Goal: Task Accomplishment & Management: Manage account settings

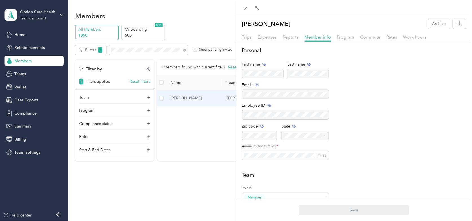
click at [184, 50] on div "[PERSON_NAME] Archive Trips Expenses Reports Member info Program Commute Rates …" at bounding box center [236, 110] width 472 height 221
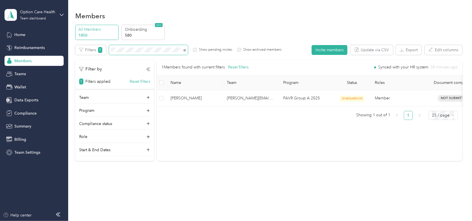
click at [186, 50] on span at bounding box center [183, 50] width 5 height 6
click at [186, 49] on span at bounding box center [183, 50] width 5 height 6
click at [185, 49] on icon at bounding box center [184, 50] width 3 height 3
click at [143, 82] on button "Reset filters" at bounding box center [140, 82] width 21 height 6
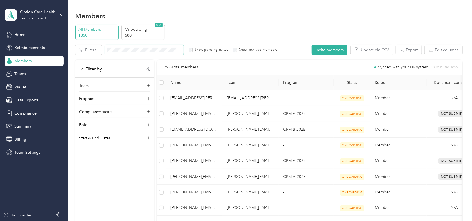
click at [144, 46] on span at bounding box center [144, 50] width 79 height 10
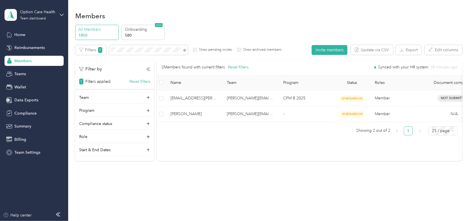
click at [235, 25] on div "All Members 1850 Onboarding 580 NEW" at bounding box center [268, 32] width 387 height 15
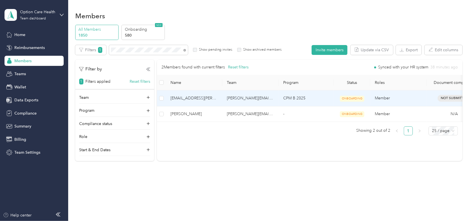
click at [197, 98] on span "[EMAIL_ADDRESS][PERSON_NAME][DOMAIN_NAME]" at bounding box center [193, 98] width 47 height 6
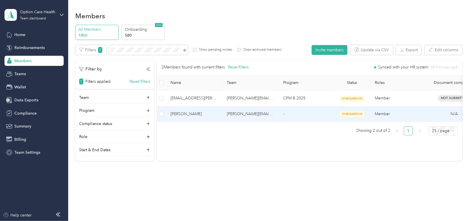
click at [185, 113] on span "[PERSON_NAME]" at bounding box center [193, 114] width 47 height 6
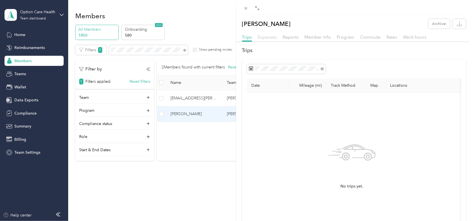
click at [272, 35] on span "Expenses" at bounding box center [267, 36] width 19 height 5
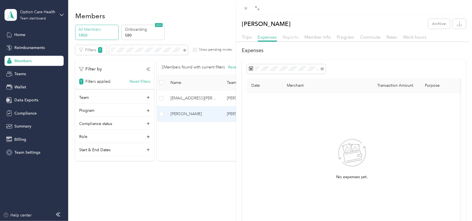
click at [293, 35] on span "Reports" at bounding box center [291, 36] width 16 height 5
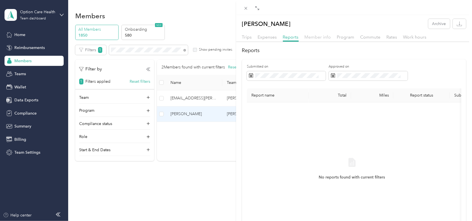
click at [307, 35] on span "Member info" at bounding box center [317, 36] width 26 height 5
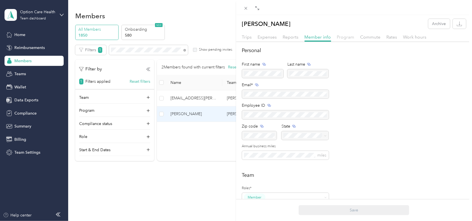
click at [345, 34] on span "Program" at bounding box center [345, 36] width 17 height 5
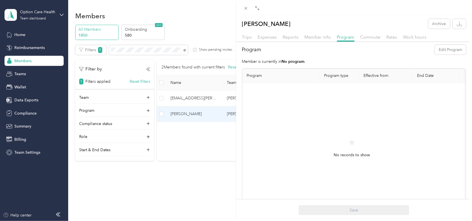
click at [175, 114] on div "[PERSON_NAME] Archive Trips Expenses Reports Member info Program Commute Rates …" at bounding box center [236, 110] width 472 height 221
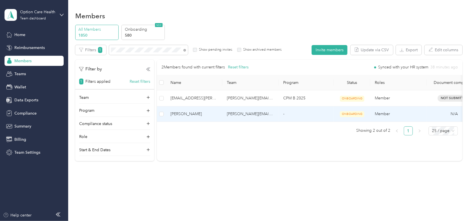
click at [181, 112] on span "[PERSON_NAME]" at bounding box center [193, 114] width 47 height 6
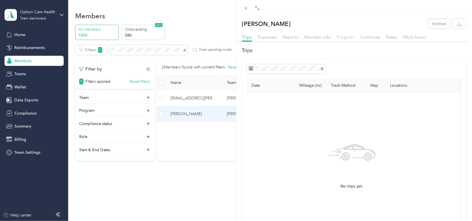
click at [346, 39] on span "Program" at bounding box center [345, 36] width 17 height 5
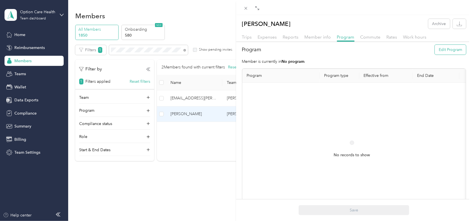
click at [437, 48] on button "Edit Program" at bounding box center [449, 50] width 31 height 10
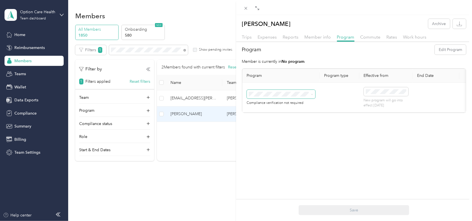
click at [311, 94] on icon at bounding box center [312, 94] width 3 height 3
click at [268, 115] on li "CPM B 2025 (CPM)" at bounding box center [281, 114] width 68 height 10
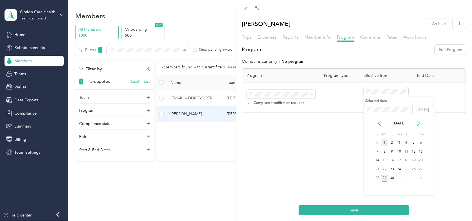
click at [385, 142] on div "1" at bounding box center [384, 142] width 7 height 7
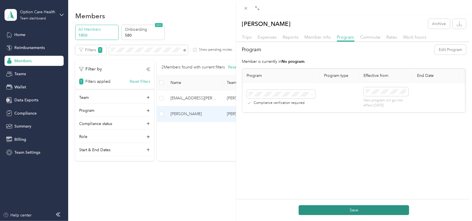
click at [351, 209] on button "Save" at bounding box center [353, 210] width 110 height 10
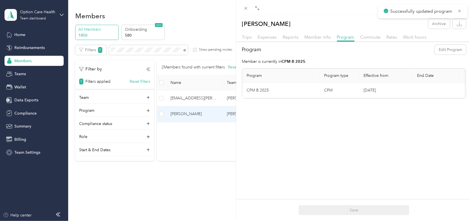
click at [162, 98] on div "[PERSON_NAME] Archive Trips Expenses Reports Member info Program Commute Rates …" at bounding box center [236, 110] width 472 height 221
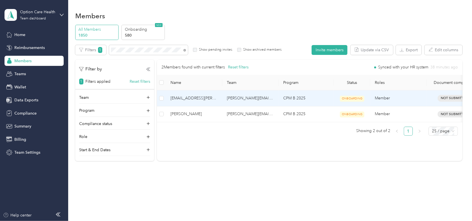
click at [184, 99] on span "[EMAIL_ADDRESS][PERSON_NAME][DOMAIN_NAME]" at bounding box center [193, 98] width 47 height 6
click at [187, 99] on span "[EMAIL_ADDRESS][PERSON_NAME][DOMAIN_NAME]" at bounding box center [193, 98] width 47 height 6
click at [242, 99] on td "[PERSON_NAME][EMAIL_ADDRESS][PERSON_NAME][DOMAIN_NAME]" at bounding box center [250, 98] width 56 height 16
click at [196, 99] on span "[EMAIL_ADDRESS][PERSON_NAME][DOMAIN_NAME]" at bounding box center [193, 98] width 47 height 6
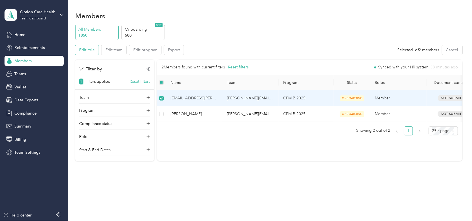
click at [86, 48] on button "Edit role" at bounding box center [86, 50] width 23 height 10
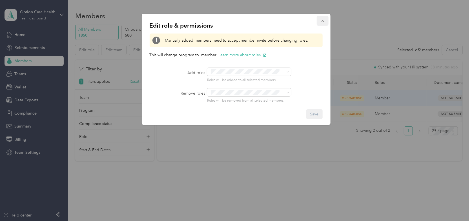
click at [322, 21] on icon "button" at bounding box center [322, 21] width 2 height 2
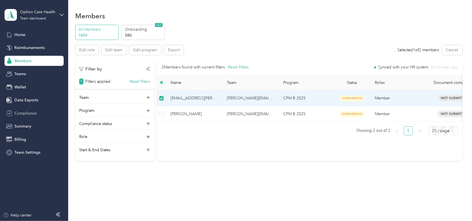
click at [25, 110] on span "Compliance" at bounding box center [25, 113] width 22 height 6
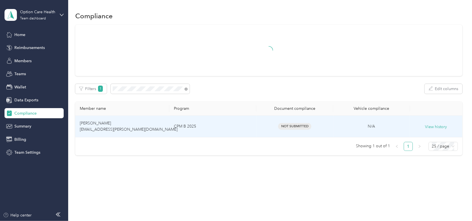
click at [96, 122] on span "[PERSON_NAME] [EMAIL_ADDRESS][PERSON_NAME][DOMAIN_NAME]" at bounding box center [129, 126] width 98 height 11
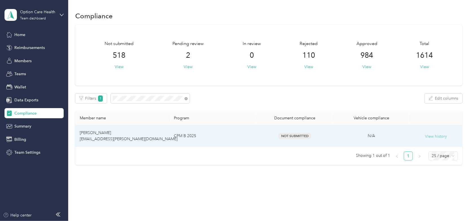
click at [431, 137] on button "View history" at bounding box center [436, 136] width 22 height 6
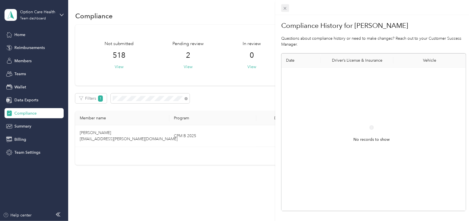
click at [282, 9] on span at bounding box center [285, 8] width 8 height 8
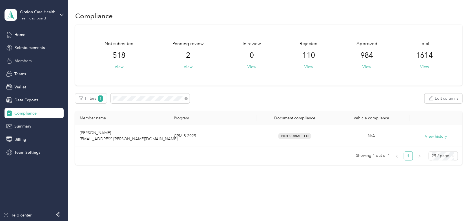
click at [25, 62] on span "Members" at bounding box center [22, 61] width 17 height 6
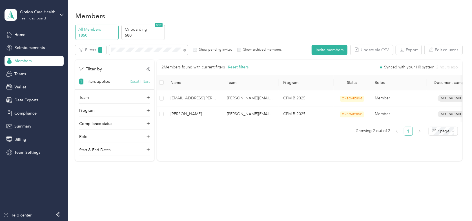
click at [137, 80] on button "Reset filters" at bounding box center [140, 82] width 21 height 6
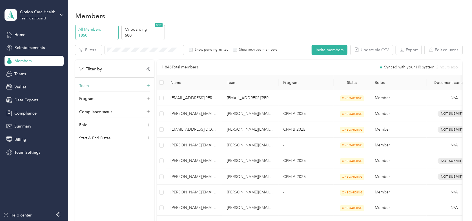
click at [116, 83] on div "Team" at bounding box center [114, 87] width 71 height 9
click at [104, 108] on div "[PERSON_NAME][EMAIL_ADDRESS][PERSON_NAME][DOMAIN_NAME] [PERSON_NAME] +1 more" at bounding box center [114, 117] width 63 height 31
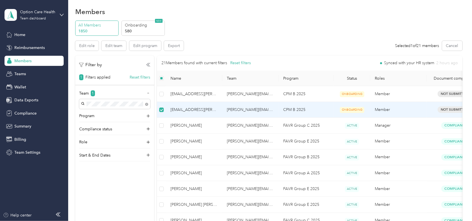
scroll to position [4, 0]
click at [187, 111] on span "[EMAIL_ADDRESS][PERSON_NAME][DOMAIN_NAME]" at bounding box center [193, 110] width 47 height 6
click at [116, 44] on button "Edit team" at bounding box center [113, 46] width 25 height 10
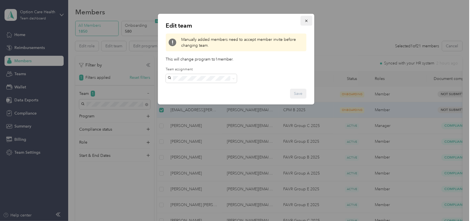
click at [306, 19] on icon "button" at bounding box center [306, 21] width 4 height 4
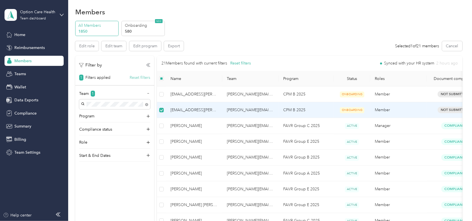
click at [140, 77] on button "Reset filters" at bounding box center [140, 78] width 21 height 6
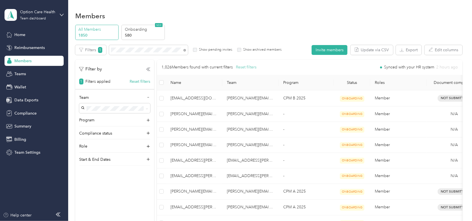
click at [238, 66] on button "Reset filters" at bounding box center [246, 67] width 21 height 6
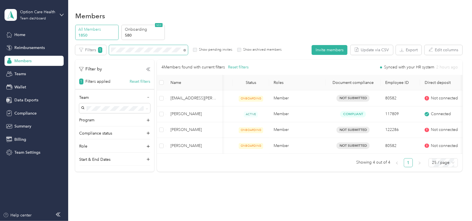
scroll to position [0, 117]
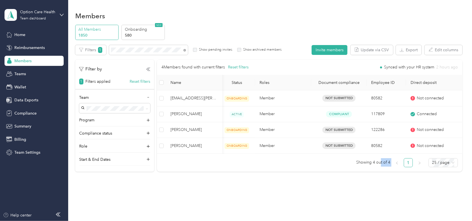
drag, startPoint x: 380, startPoint y: 158, endPoint x: 393, endPoint y: 159, distance: 13.5
click at [393, 159] on div "4 Members found with current filters Reset filters Synced with your HR system 2…" at bounding box center [309, 114] width 305 height 108
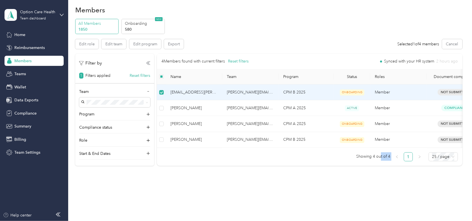
scroll to position [0, 0]
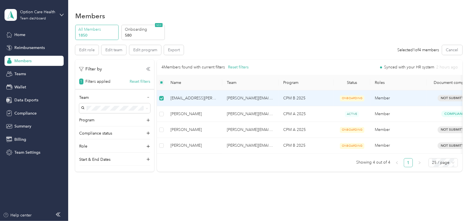
click at [452, 20] on div "Members" at bounding box center [268, 16] width 387 height 12
